Goal: Transaction & Acquisition: Purchase product/service

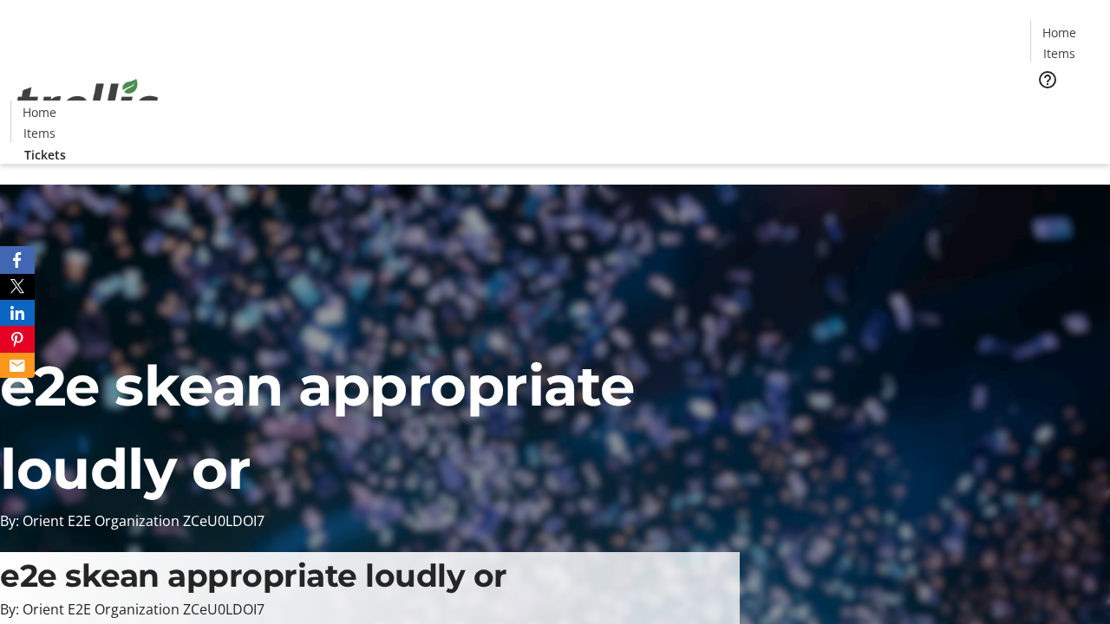
click at [1044, 101] on span "Tickets" at bounding box center [1065, 110] width 42 height 18
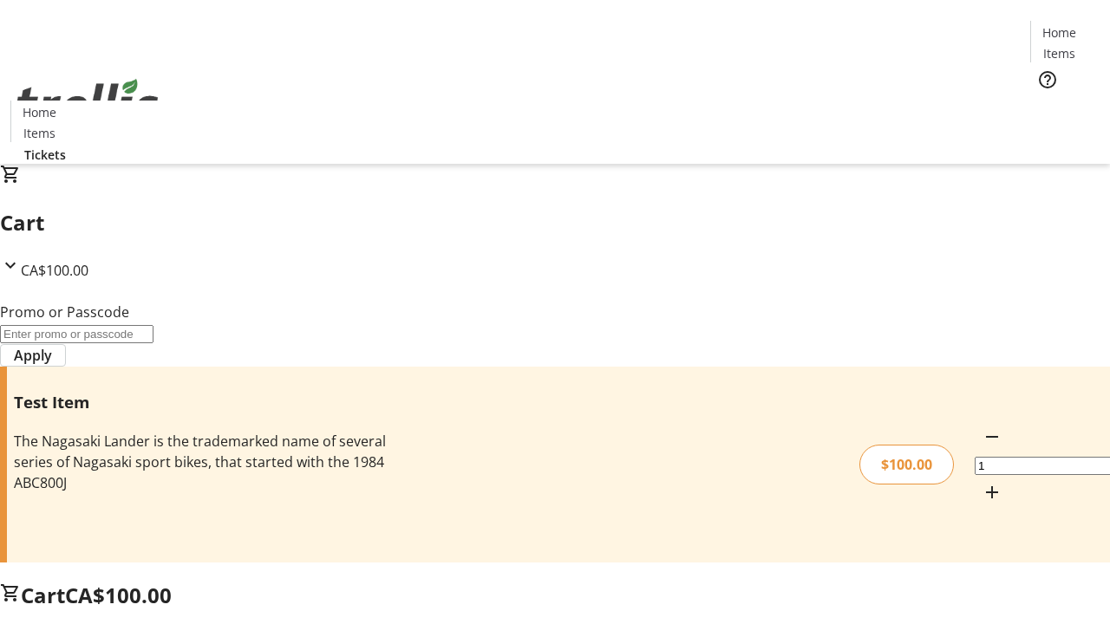
type input "PERCENT"
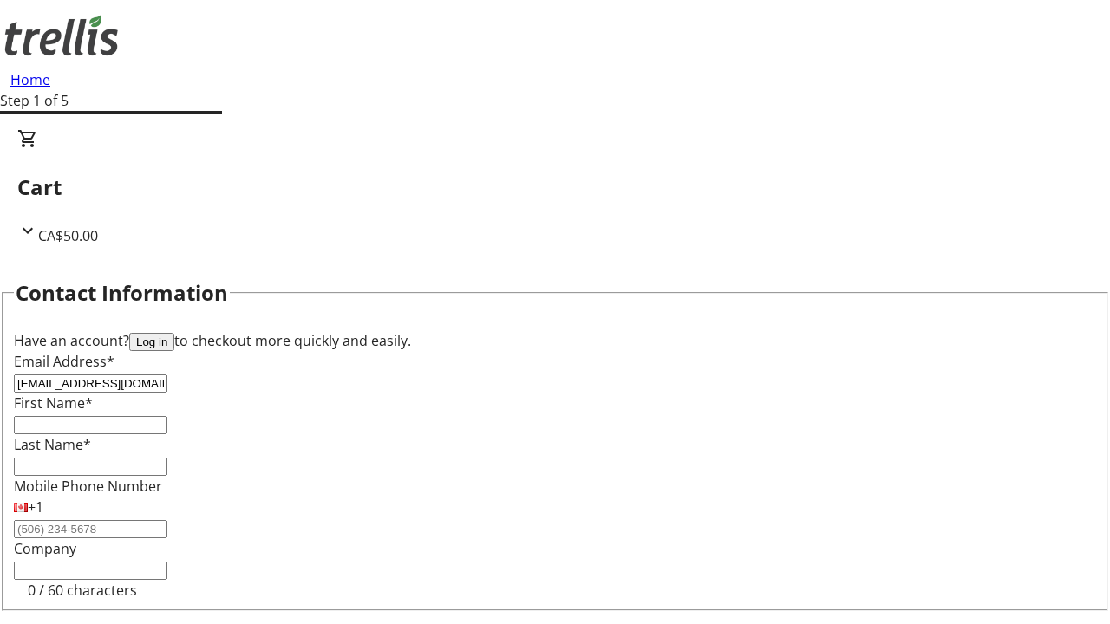
type input "[EMAIL_ADDRESS][DOMAIN_NAME]"
type input "Meta"
type input "[PERSON_NAME]"
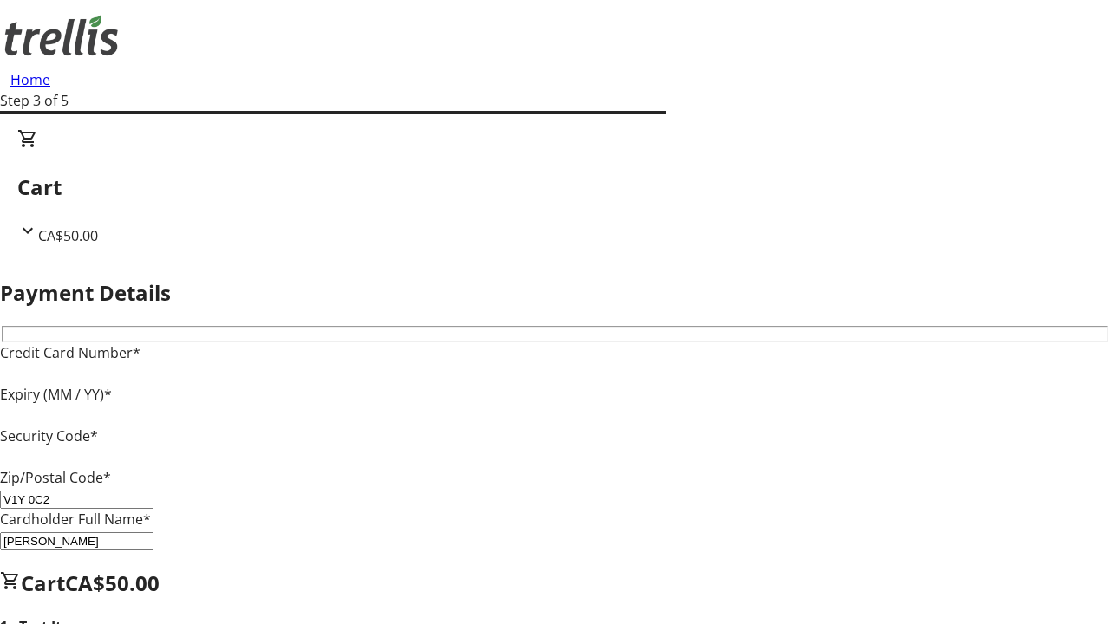
type input "V1Y 0C2"
